Goal: Task Accomplishment & Management: Use online tool/utility

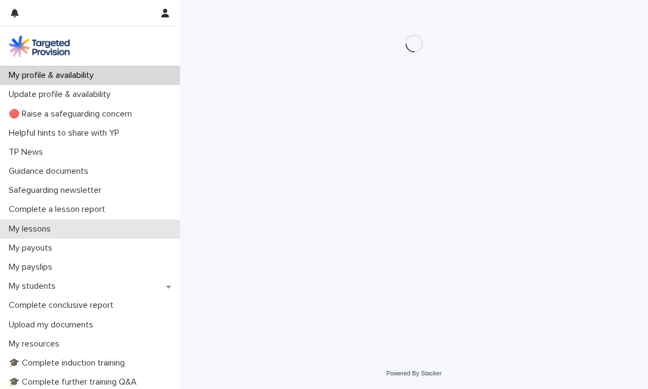
click at [42, 227] on p "My lessons" at bounding box center [31, 229] width 55 height 10
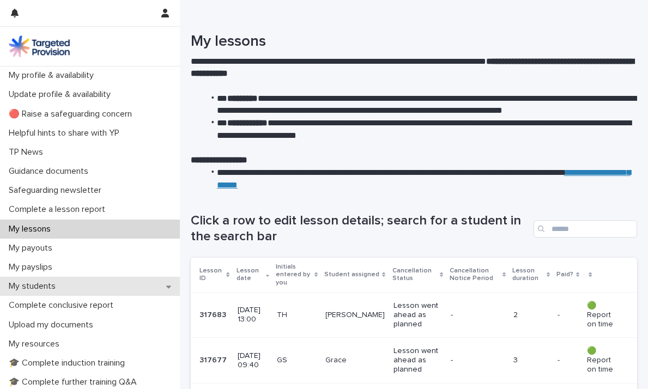
click at [111, 289] on div "My students" at bounding box center [90, 286] width 180 height 19
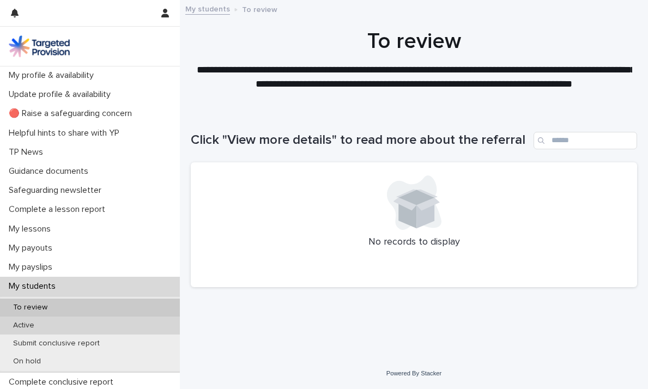
click at [22, 320] on div "Active" at bounding box center [90, 326] width 180 height 18
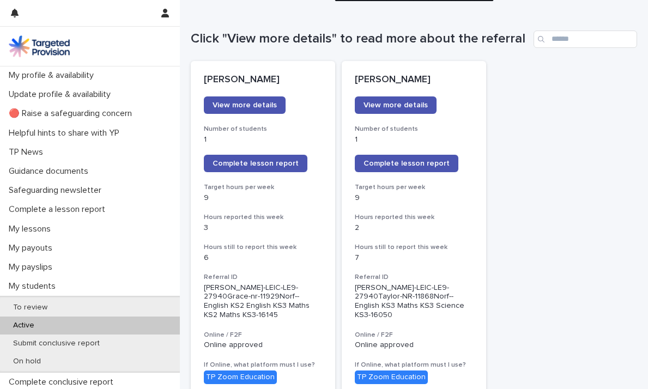
scroll to position [111, 0]
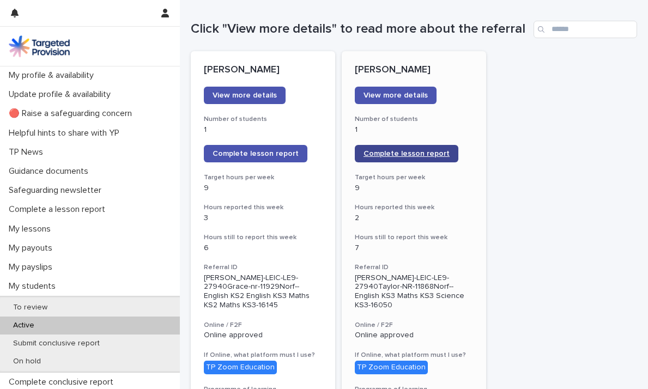
click at [405, 158] on span "Complete lesson report" at bounding box center [407, 154] width 86 height 8
